Goal: Task Accomplishment & Management: Manage account settings

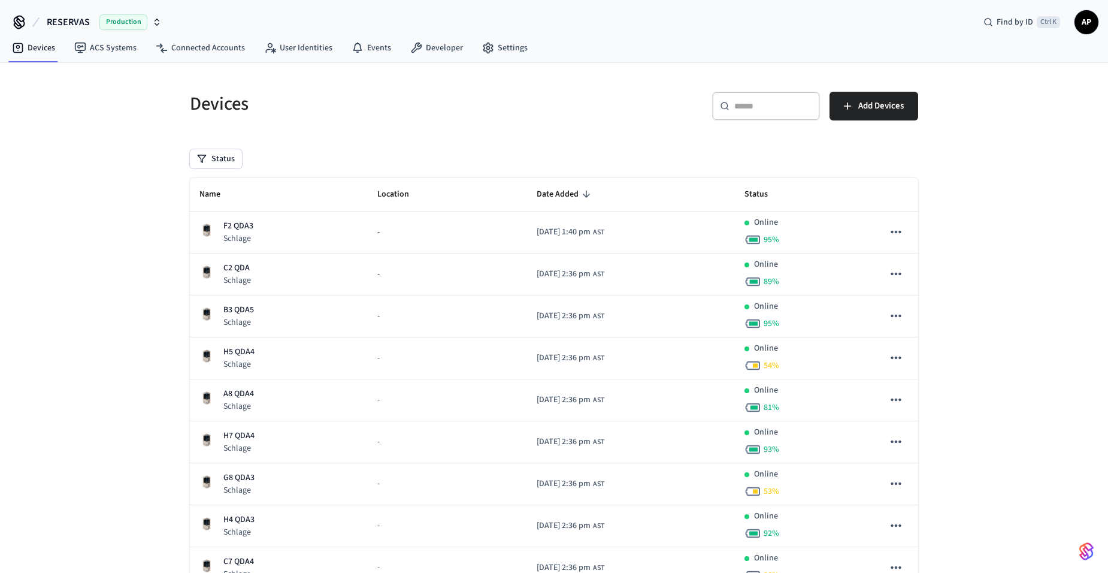
click at [1076, 23] on span "AP" at bounding box center [1087, 22] width 22 height 22
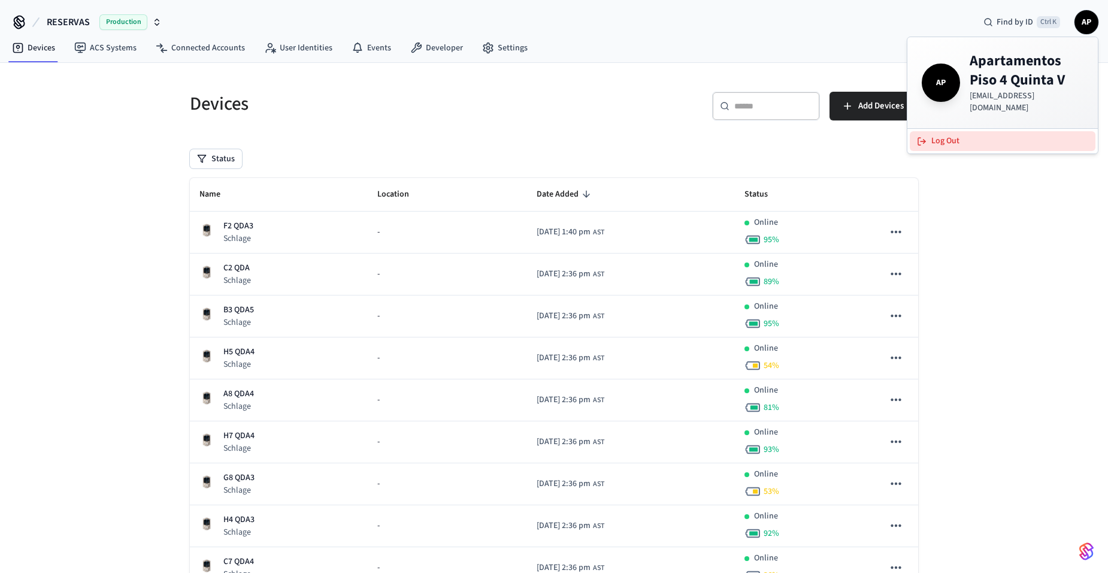
click at [1002, 138] on button "Log Out" at bounding box center [1003, 141] width 186 height 20
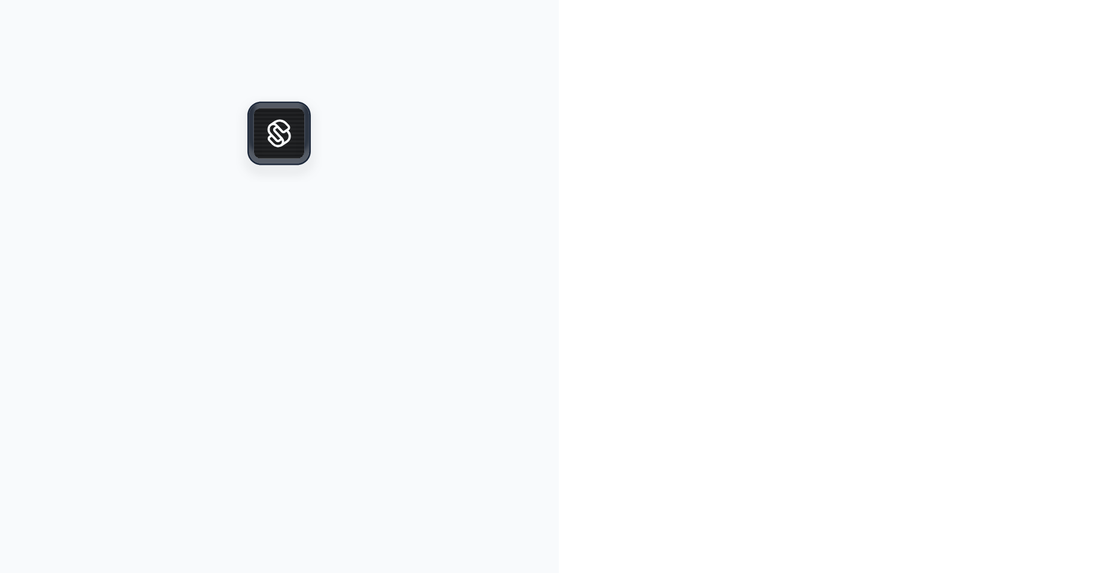
click at [807, 132] on div at bounding box center [838, 286] width 559 height 573
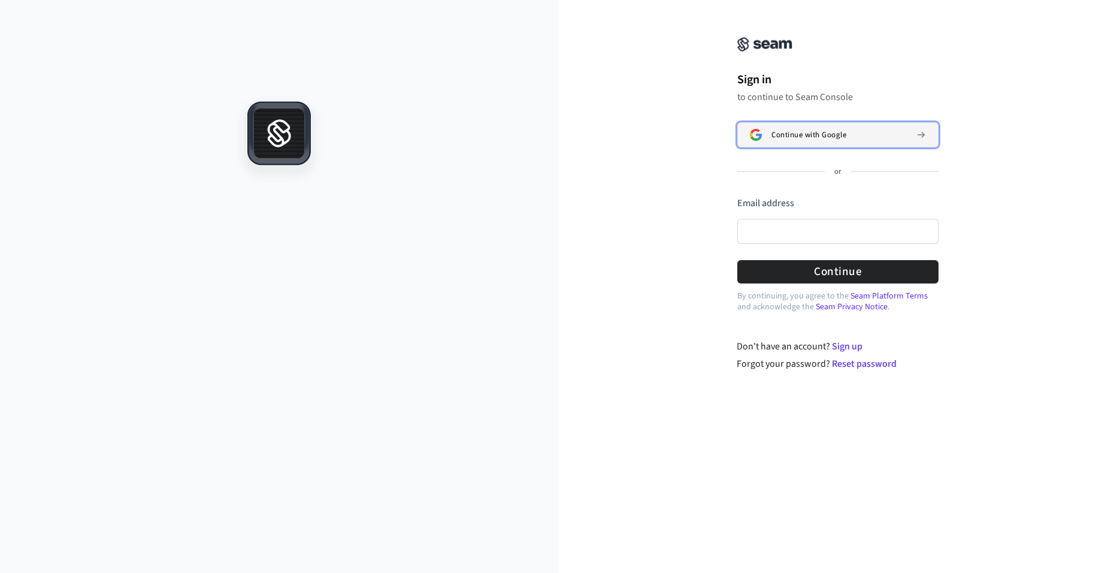
click at [791, 135] on span "Continue with Google" at bounding box center [809, 135] width 75 height 10
